Goal: Find specific page/section: Find specific page/section

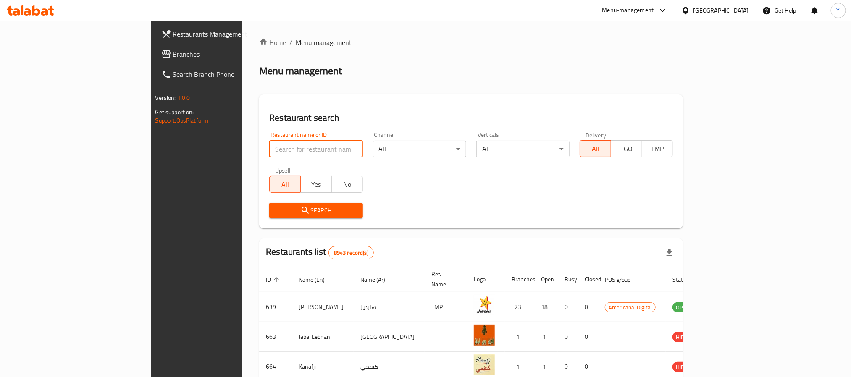
click at [269, 149] on input "search" at bounding box center [315, 149] width 93 height 17
paste input "15974"
type input "15974"
click button "Search" at bounding box center [315, 211] width 93 height 16
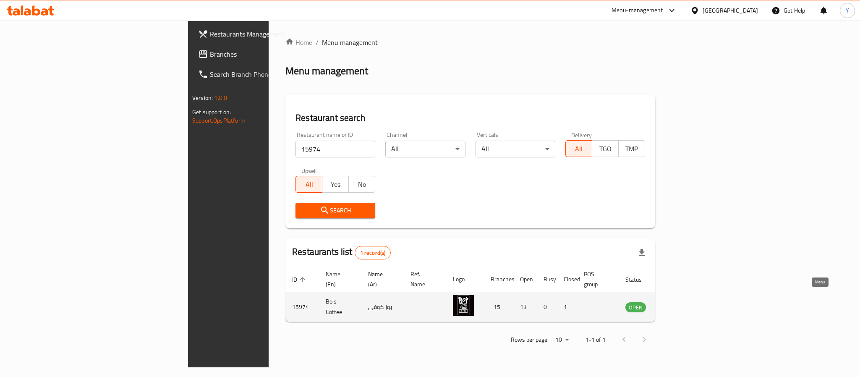
click at [679, 304] on icon "enhanced table" at bounding box center [674, 307] width 9 height 7
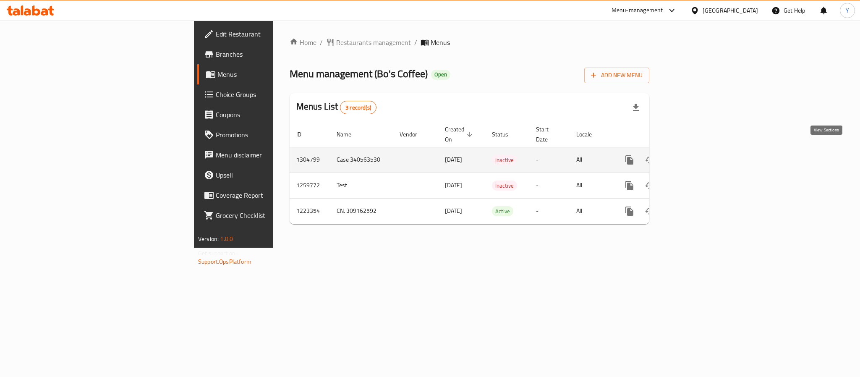
click at [700, 150] on link "enhanced table" at bounding box center [690, 160] width 20 height 20
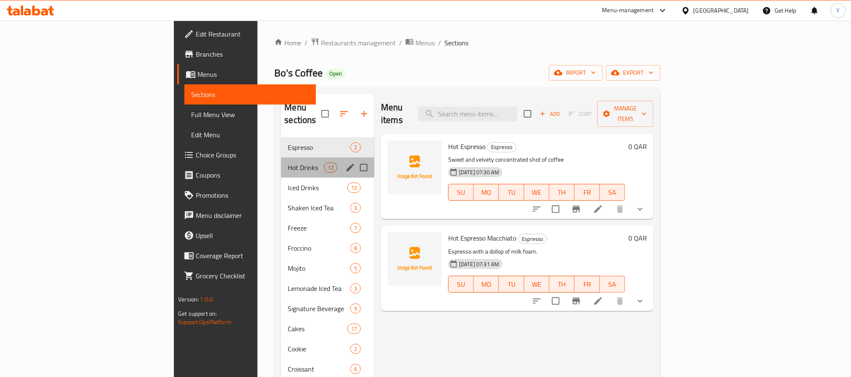
click at [281, 157] on div "Hot Drinks 12" at bounding box center [327, 167] width 93 height 20
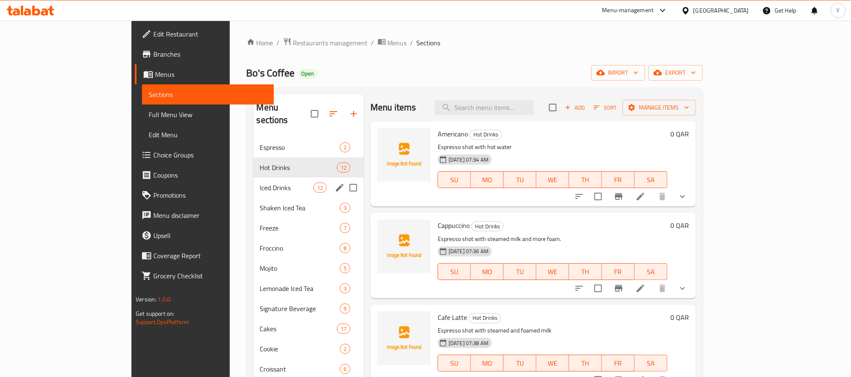
click at [253, 178] on div "Iced Drinks 12" at bounding box center [308, 188] width 111 height 20
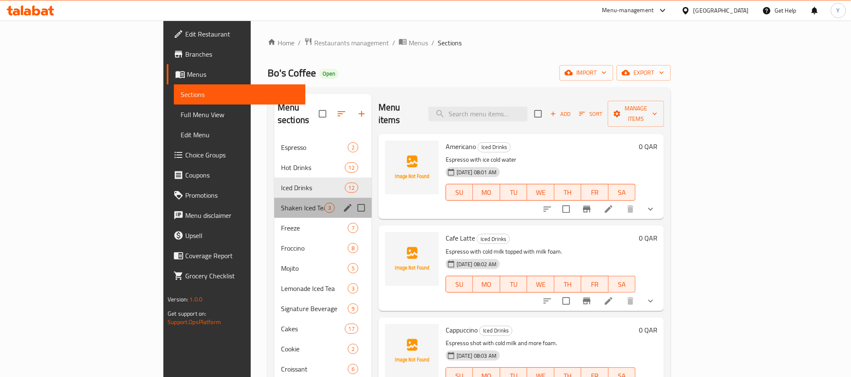
click at [274, 198] on div "Shaken Iced Tea 3" at bounding box center [322, 208] width 97 height 20
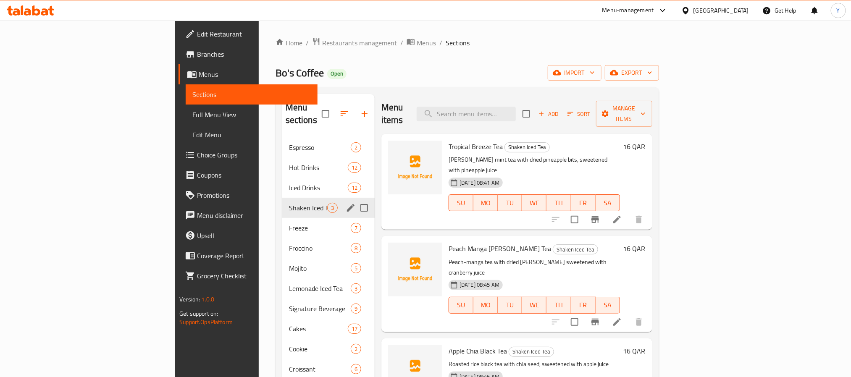
scroll to position [63, 0]
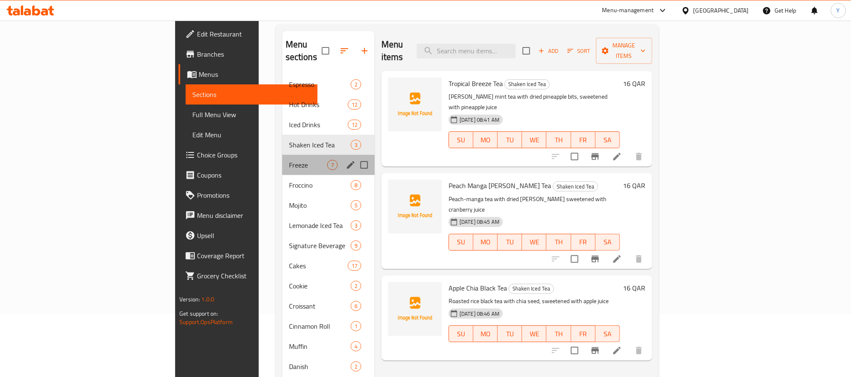
click at [282, 155] on div "Freeze 7" at bounding box center [328, 165] width 92 height 20
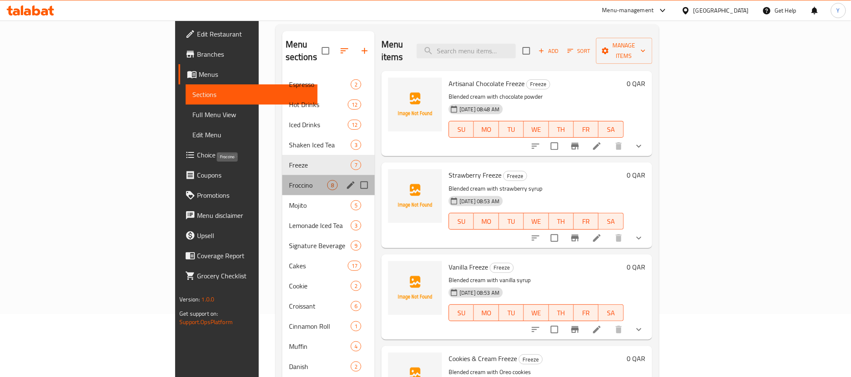
click at [289, 180] on span "Froccino" at bounding box center [308, 185] width 38 height 10
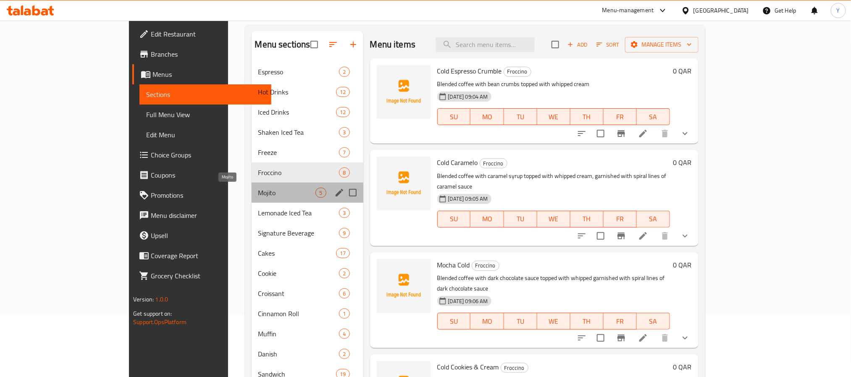
click at [258, 193] on span "Mojito" at bounding box center [287, 193] width 58 height 10
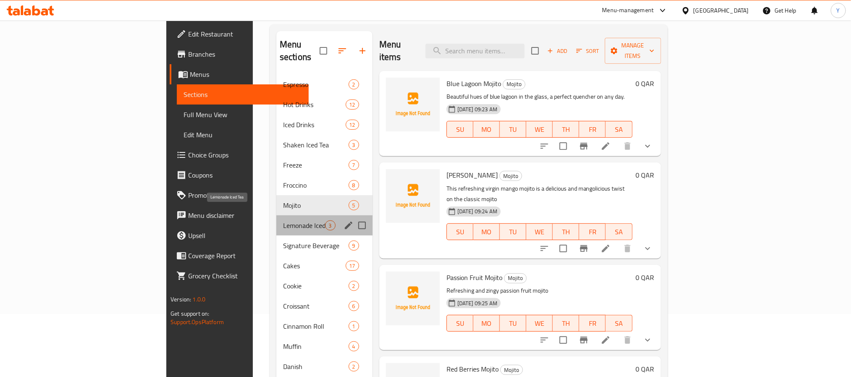
click at [283, 220] on span "Lemonade Iced Tea" at bounding box center [304, 225] width 42 height 10
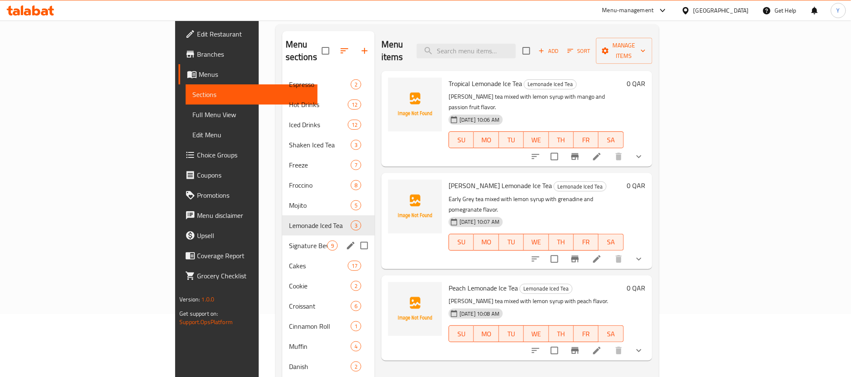
click at [289, 241] on span "Signature Beverage" at bounding box center [308, 246] width 38 height 10
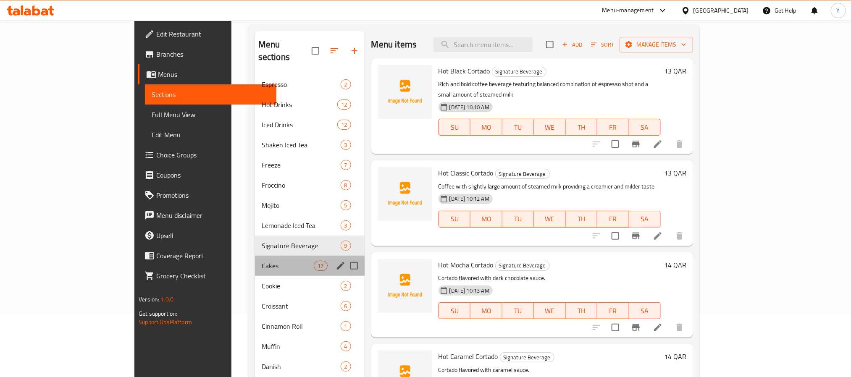
click at [255, 256] on div "Cakes 17" at bounding box center [310, 266] width 110 height 20
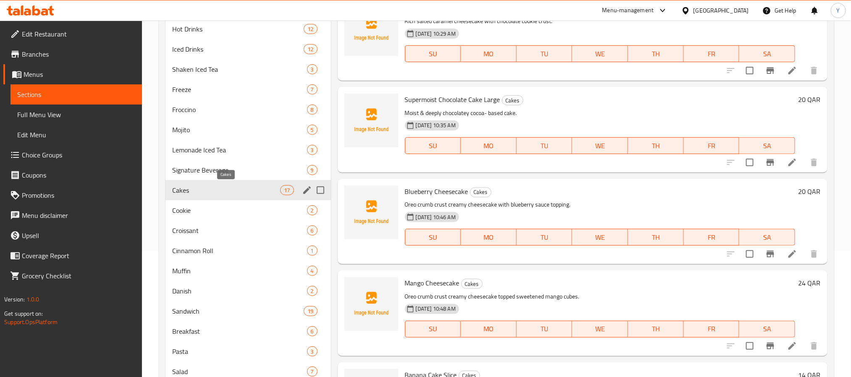
scroll to position [252, 0]
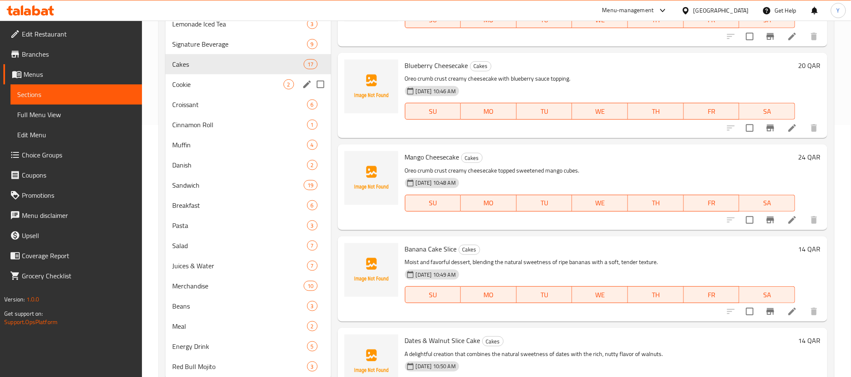
click at [199, 89] on span "Cookie" at bounding box center [227, 84] width 111 height 10
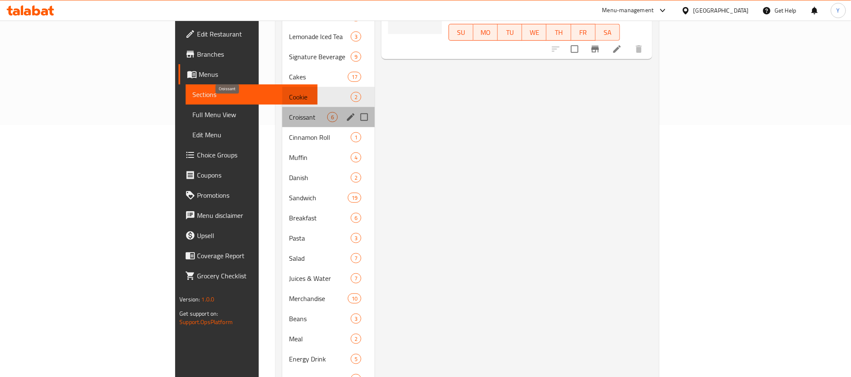
click at [289, 112] on span "Croissant" at bounding box center [308, 117] width 38 height 10
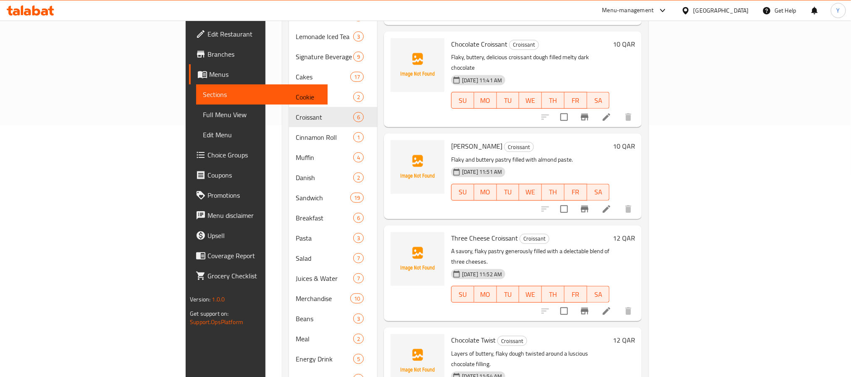
scroll to position [278, 0]
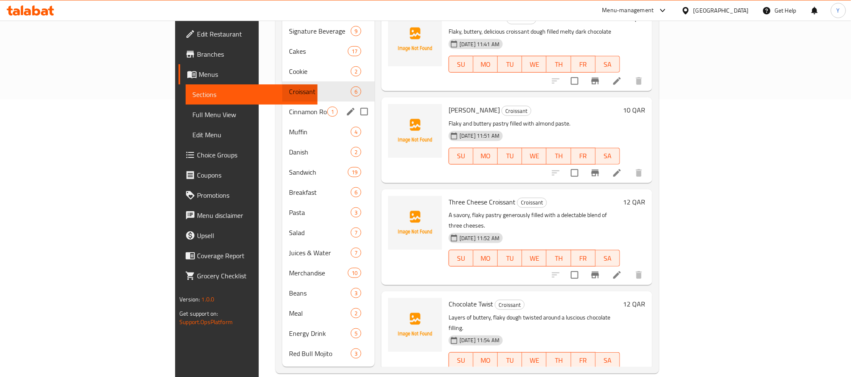
click at [282, 102] on div "Cinnamon Roll 1" at bounding box center [328, 112] width 92 height 20
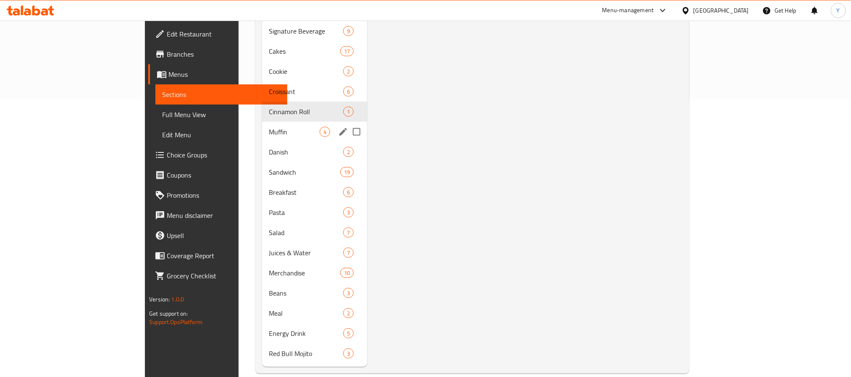
click at [262, 122] on div "Muffin 4" at bounding box center [314, 132] width 105 height 20
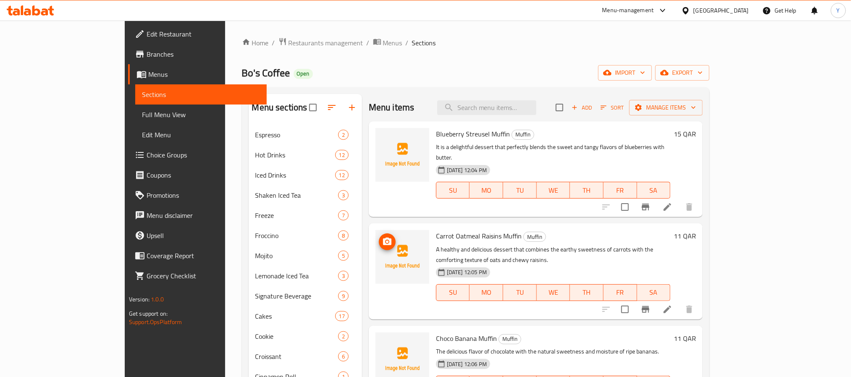
scroll to position [189, 0]
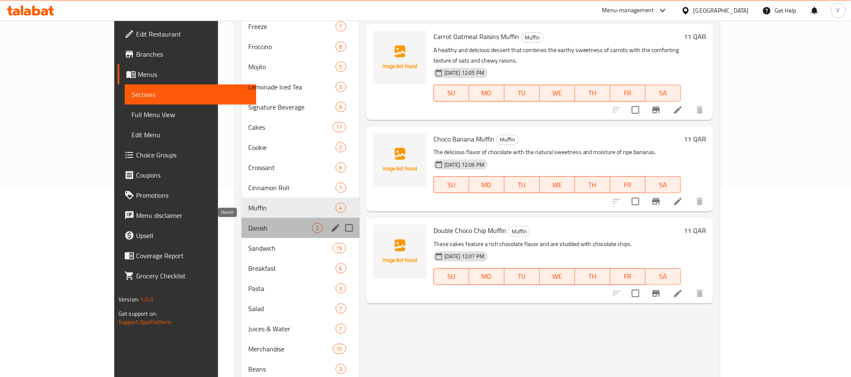
click at [248, 230] on span "Danish" at bounding box center [279, 228] width 63 height 10
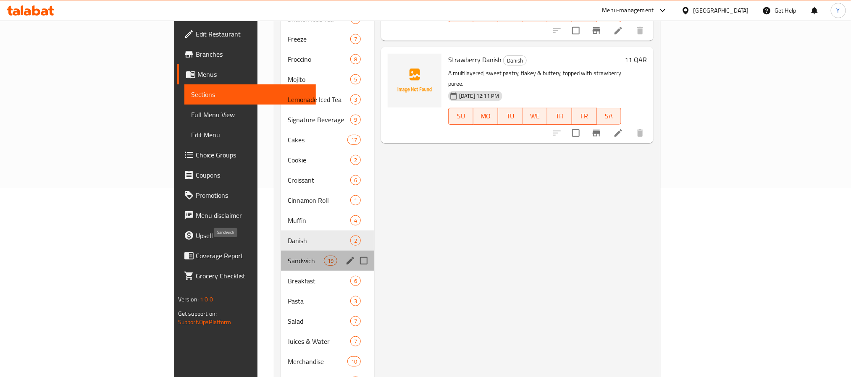
click at [288, 256] on span "Sandwich" at bounding box center [306, 261] width 36 height 10
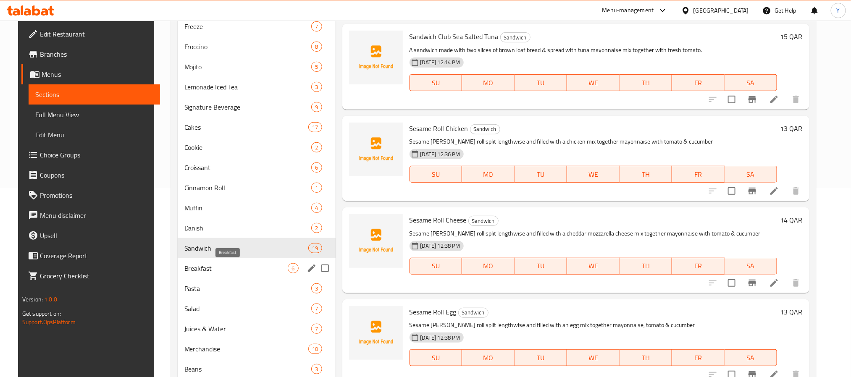
click at [227, 266] on span "Breakfast" at bounding box center [236, 268] width 104 height 10
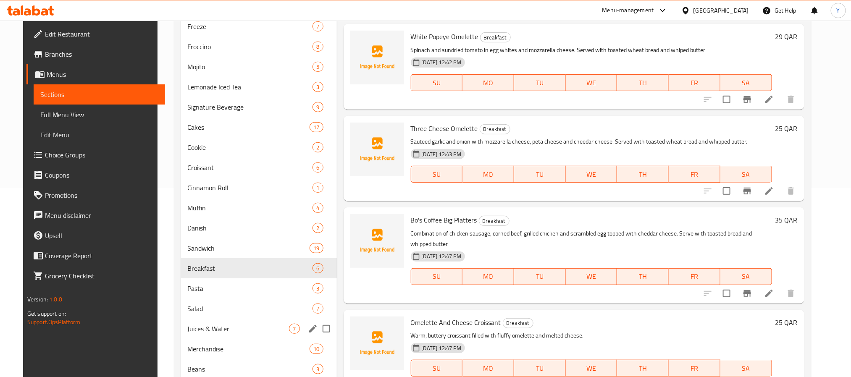
scroll to position [252, 0]
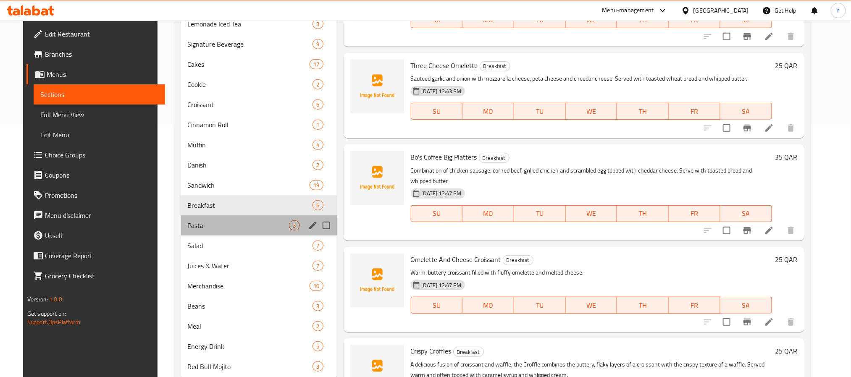
click at [202, 234] on div "Pasta 3" at bounding box center [259, 225] width 156 height 20
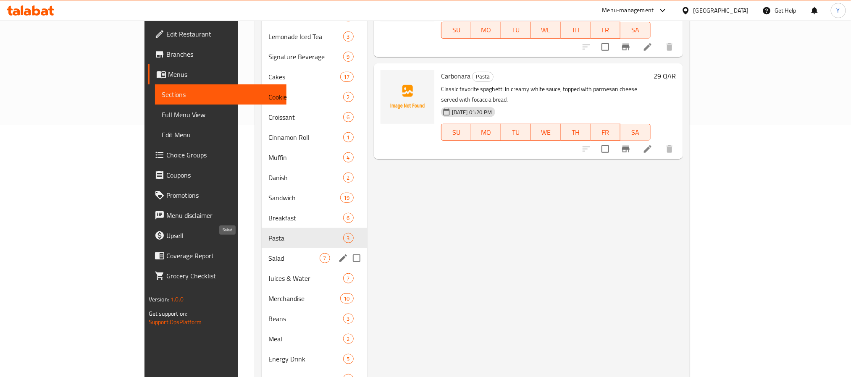
click at [268, 253] on span "Salad" at bounding box center [293, 258] width 51 height 10
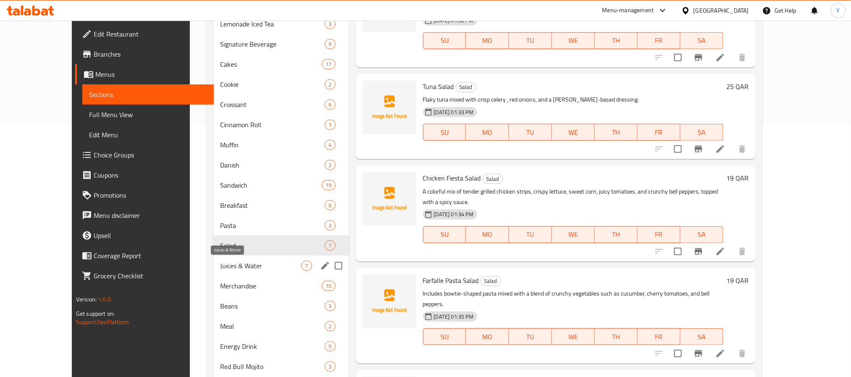
click at [220, 266] on span "Juices & Water" at bounding box center [260, 266] width 81 height 10
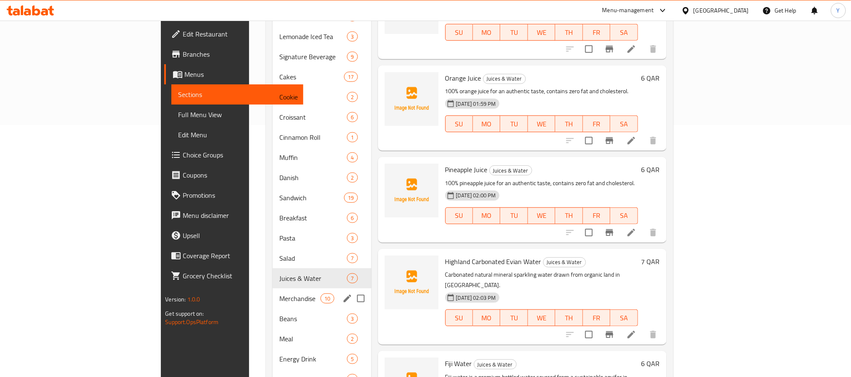
click at [279, 293] on span "Merchandise" at bounding box center [299, 298] width 41 height 10
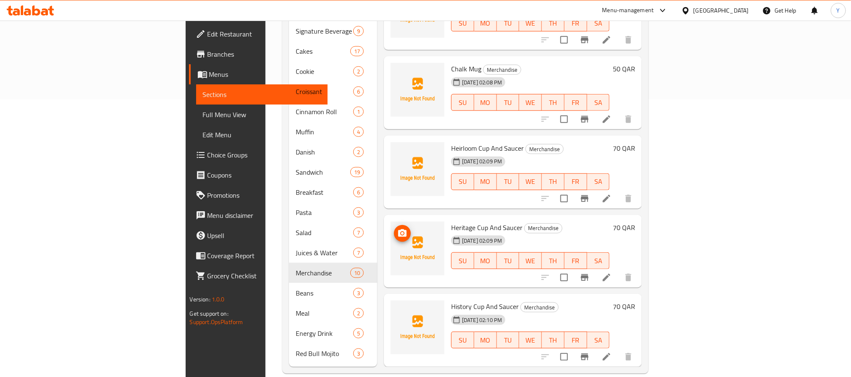
scroll to position [23, 0]
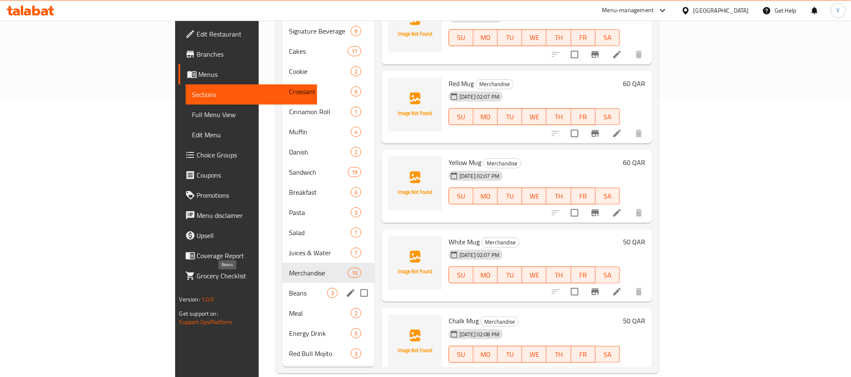
click at [289, 288] on span "Beans" at bounding box center [308, 293] width 38 height 10
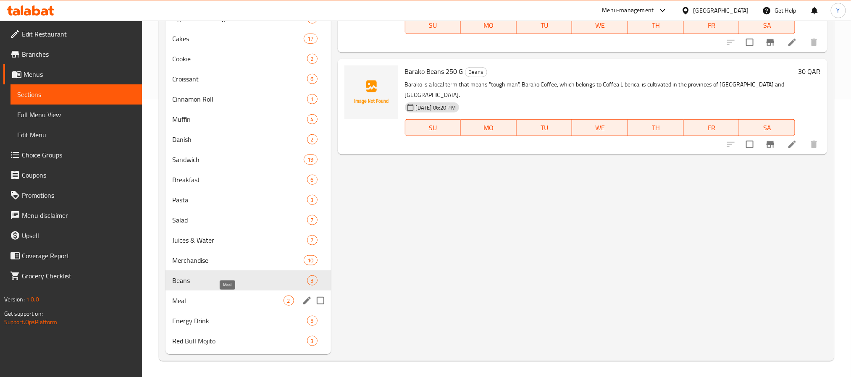
click at [200, 301] on span "Meal" at bounding box center [227, 301] width 111 height 10
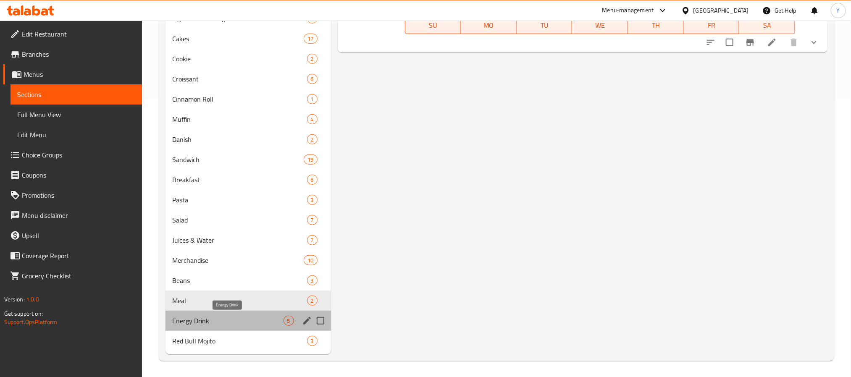
click at [187, 323] on span "Energy Drink" at bounding box center [227, 321] width 111 height 10
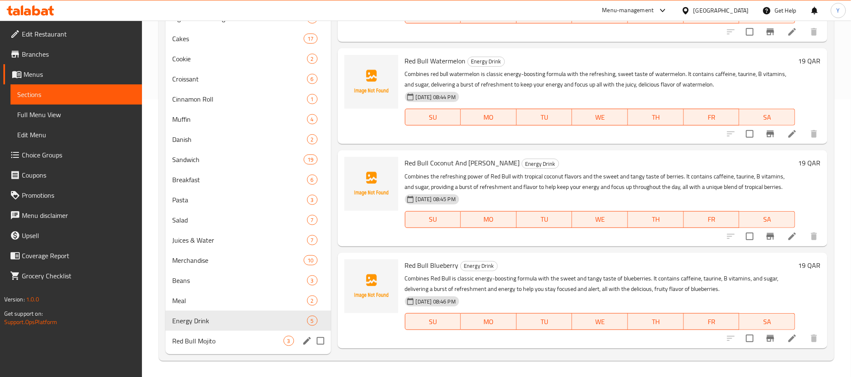
drag, startPoint x: 189, startPoint y: 330, endPoint x: 203, endPoint y: 324, distance: 15.4
click at [190, 331] on div "Red Bull Mojito 3" at bounding box center [247, 341] width 165 height 20
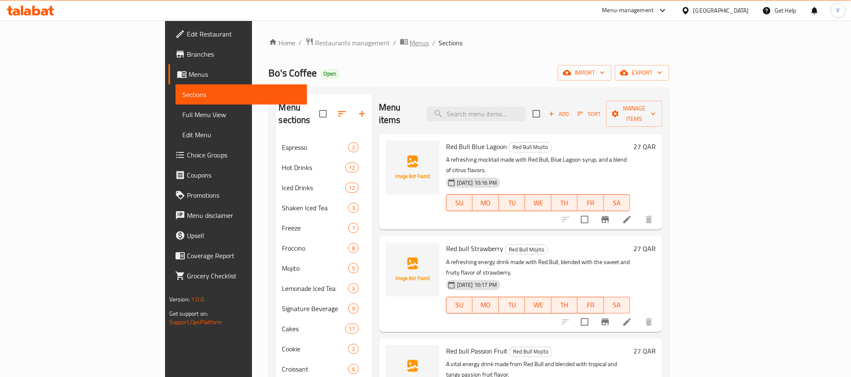
click at [410, 40] on span "Menus" at bounding box center [419, 43] width 19 height 10
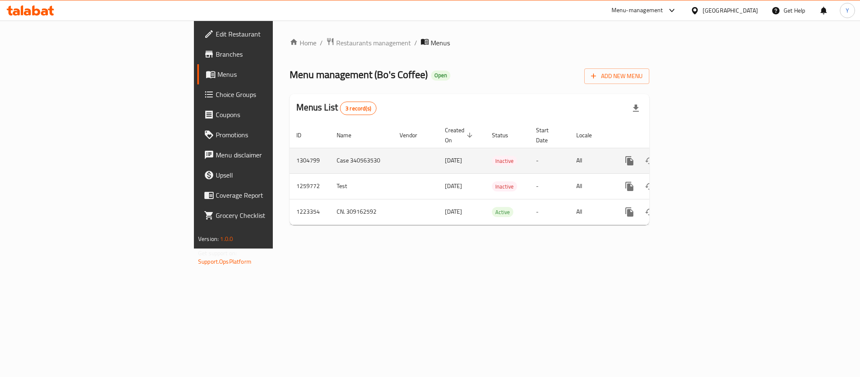
click at [290, 153] on td "1304799" at bounding box center [310, 161] width 40 height 26
click at [290, 155] on td "1304799" at bounding box center [310, 161] width 40 height 26
click at [290, 150] on td "1304799" at bounding box center [310, 161] width 40 height 26
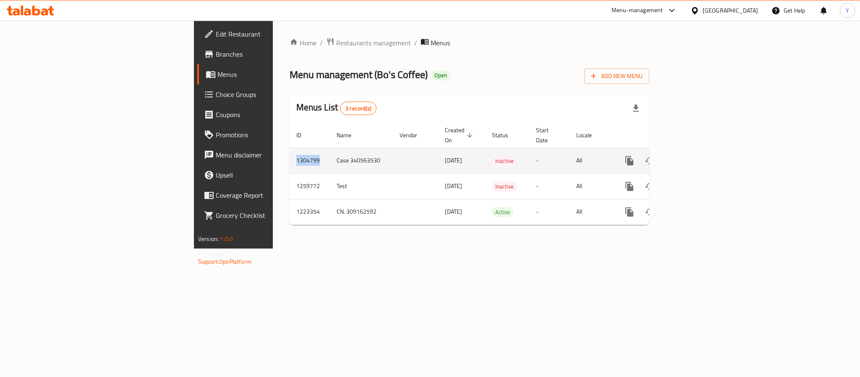
click at [290, 150] on td "1304799" at bounding box center [310, 161] width 40 height 26
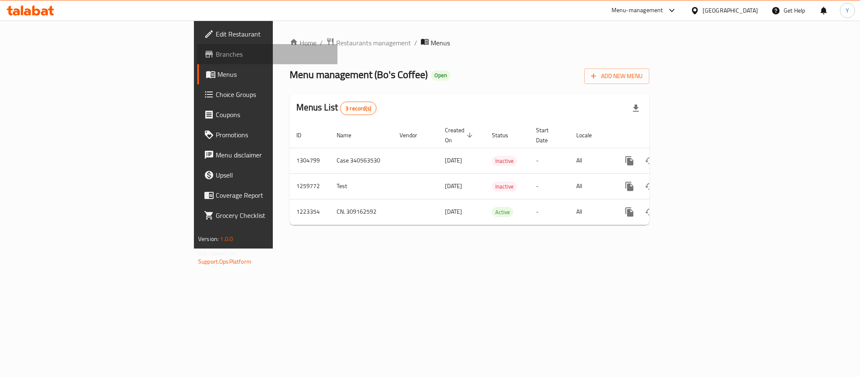
click at [197, 46] on link "Branches" at bounding box center [267, 54] width 140 height 20
